Goal: Task Accomplishment & Management: Manage account settings

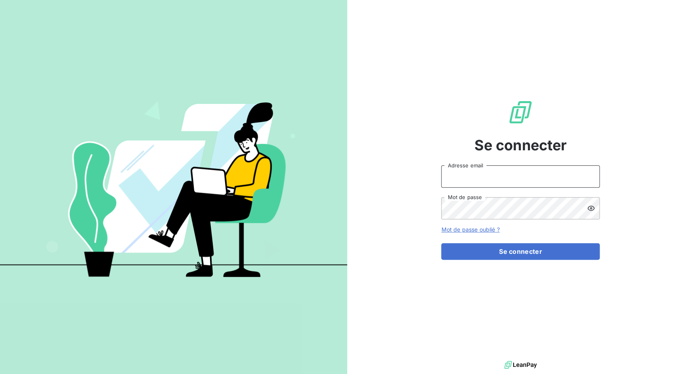
click at [471, 175] on input "Adresse email" at bounding box center [520, 176] width 158 height 22
drag, startPoint x: 470, startPoint y: 178, endPoint x: 503, endPoint y: 177, distance: 33.3
click at [503, 177] on input "admin@3dcelo" at bounding box center [520, 176] width 158 height 22
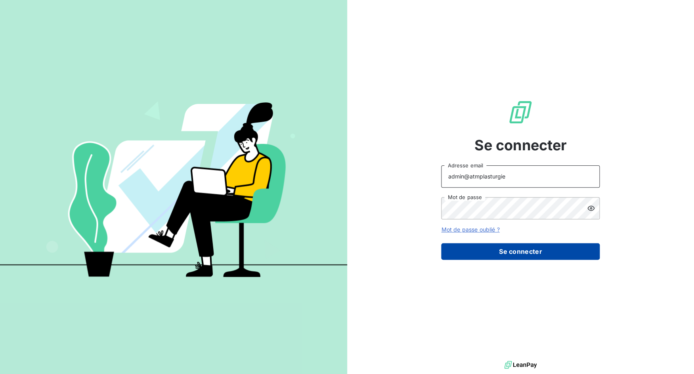
type input "admin@atmplasturgie"
click at [518, 248] on button "Se connecter" at bounding box center [520, 251] width 158 height 17
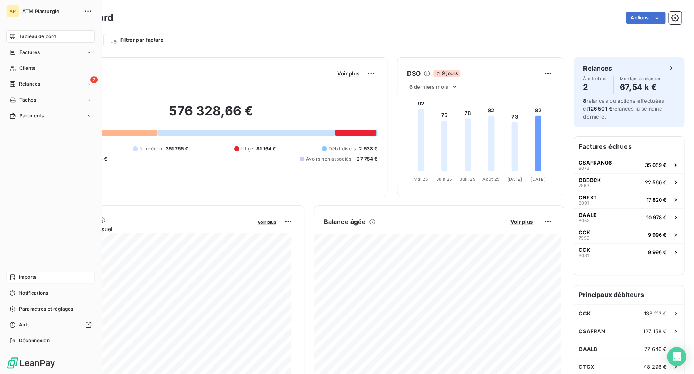
click at [13, 280] on icon at bounding box center [13, 277] width 6 height 6
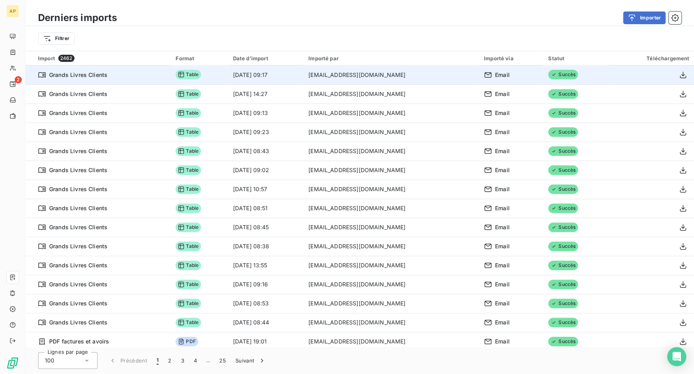
click at [683, 76] on td at bounding box center [651, 74] width 86 height 19
click at [679, 74] on icon "button" at bounding box center [682, 74] width 6 height 7
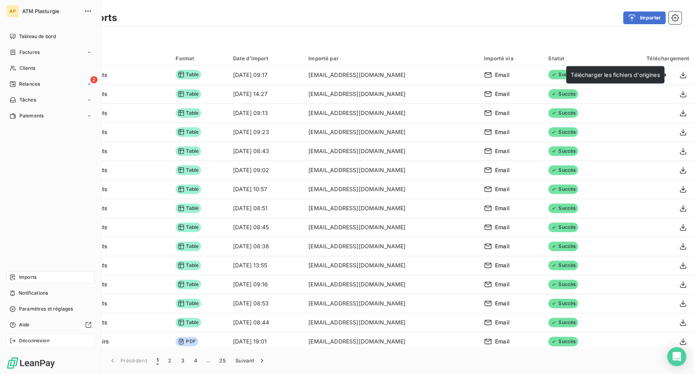
click at [16, 339] on div "Déconnexion" at bounding box center [50, 340] width 88 height 13
